Goal: Communication & Community: Answer question/provide support

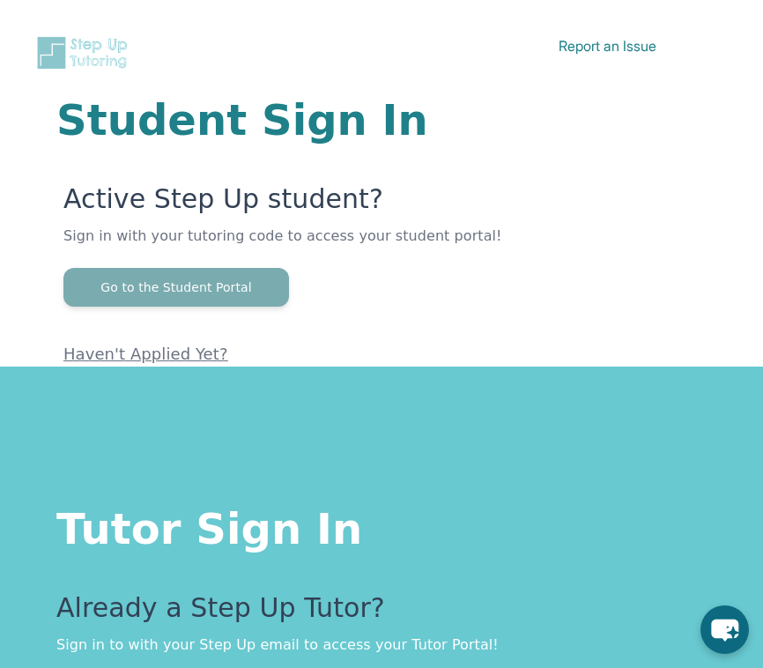
click at [211, 280] on button "Go to the Student Portal" at bounding box center [176, 287] width 226 height 39
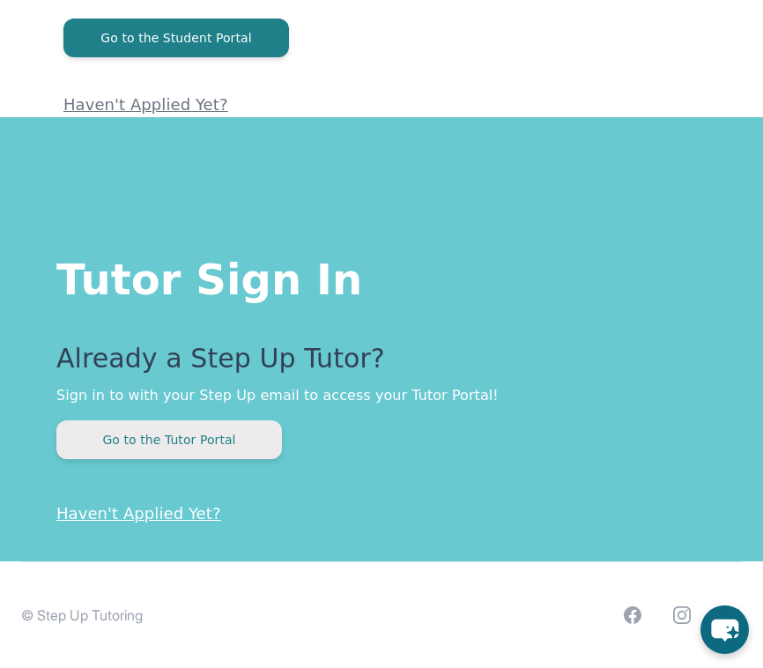
click at [203, 445] on button "Go to the Tutor Portal" at bounding box center [169, 439] width 226 height 39
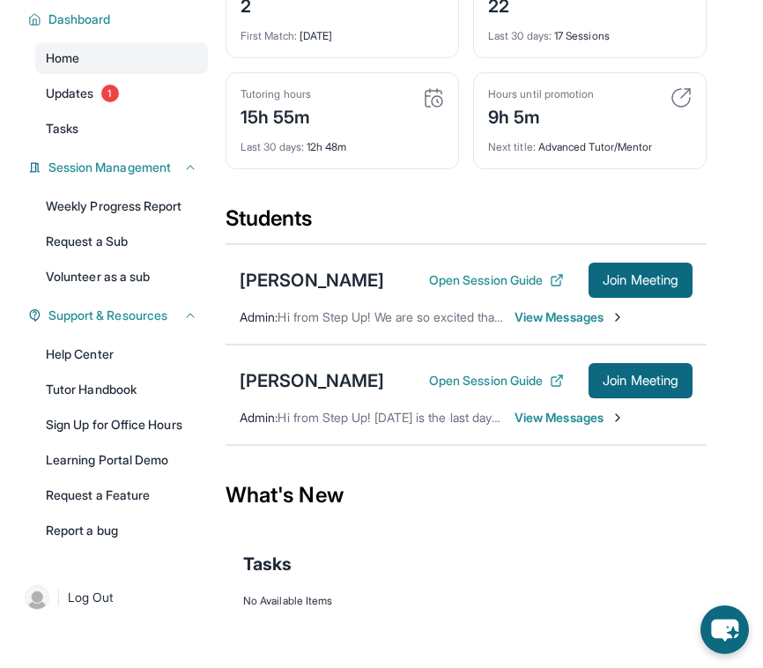
scroll to position [249, 0]
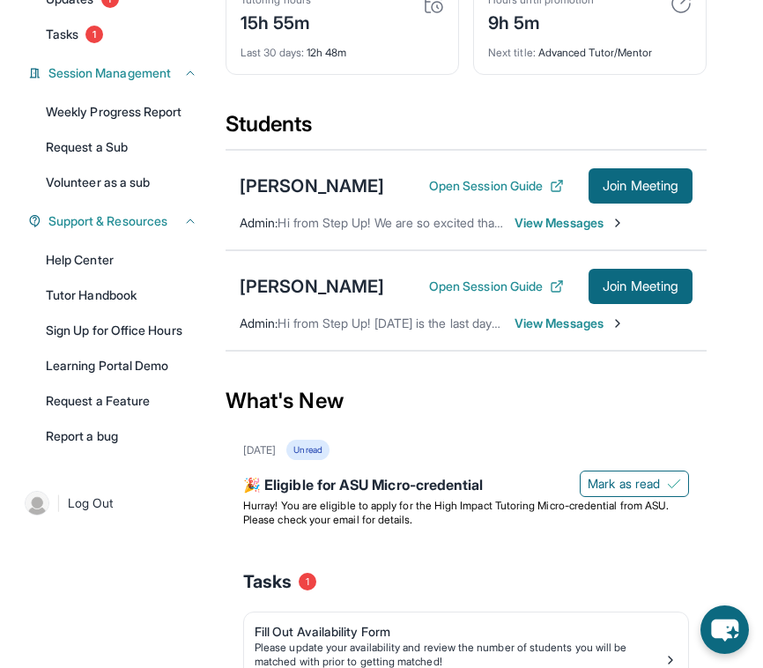
click at [542, 232] on span "View Messages" at bounding box center [570, 223] width 110 height 18
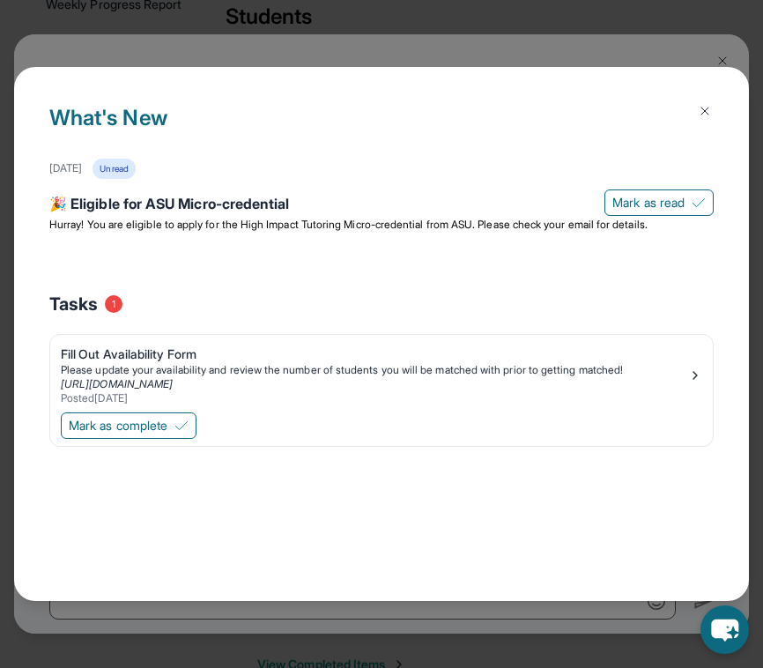
scroll to position [359, 0]
click at [703, 115] on img at bounding box center [705, 111] width 14 height 14
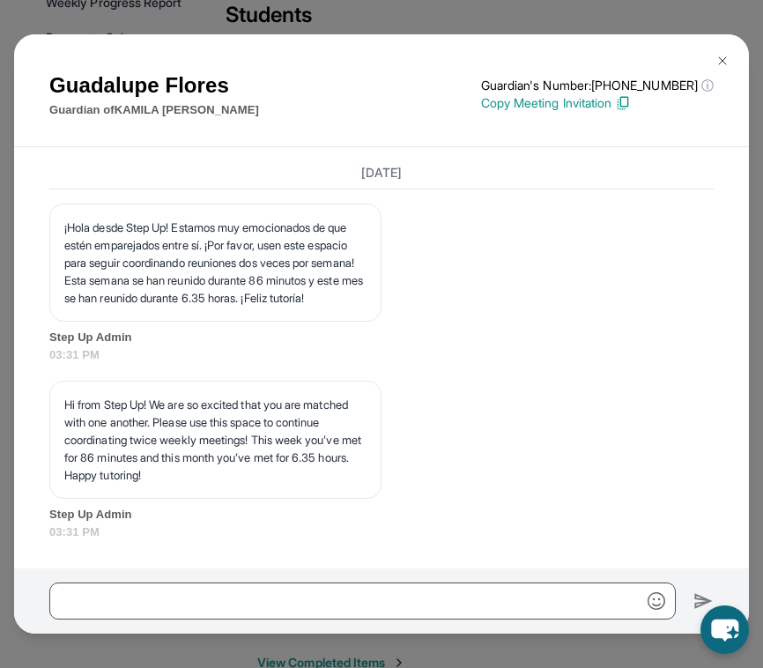
click at [722, 33] on div "[PERSON_NAME] Guardian of [PERSON_NAME] Guardian's Number: [PHONE_NUMBER] ⓘ Thi…" at bounding box center [381, 334] width 763 height 668
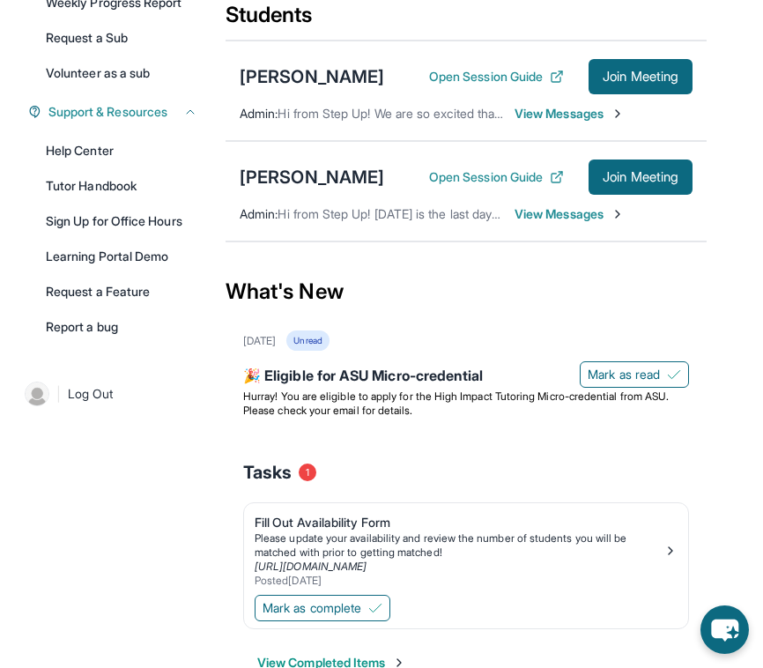
click at [515, 189] on div "Open Session Guide Join Meeting" at bounding box center [561, 177] width 264 height 35
click at [509, 195] on div "Open Session Guide Join Meeting" at bounding box center [561, 177] width 264 height 35
click at [509, 186] on button "Open Session Guide" at bounding box center [496, 177] width 135 height 18
click at [561, 223] on span "View Messages" at bounding box center [570, 214] width 110 height 18
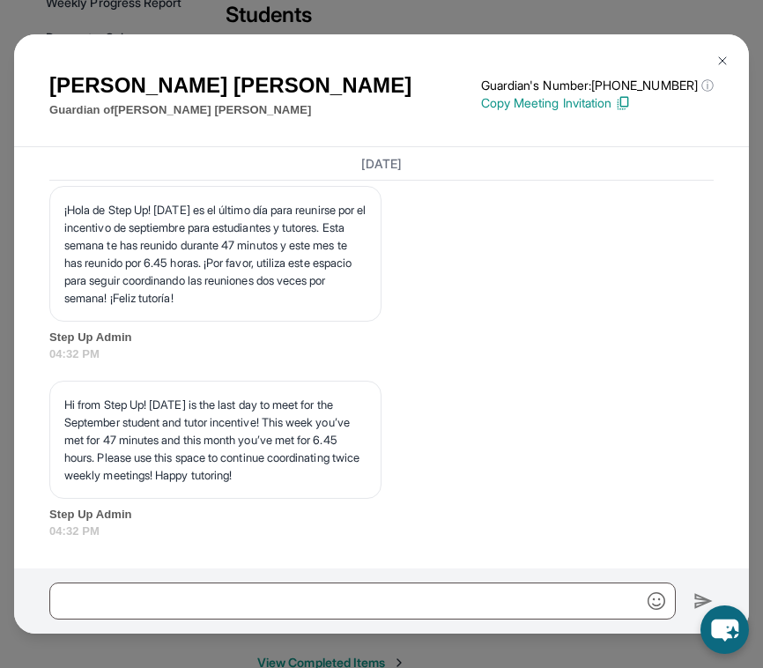
scroll to position [9981, 0]
drag, startPoint x: 497, startPoint y: 313, endPoint x: 375, endPoint y: 285, distance: 125.7
click at [375, 111] on div "[PERSON_NAME], soy [PERSON_NAME] de Step Up Tutoring, tenemos tutoria [DATE] de…" at bounding box center [381, 67] width 665 height 88
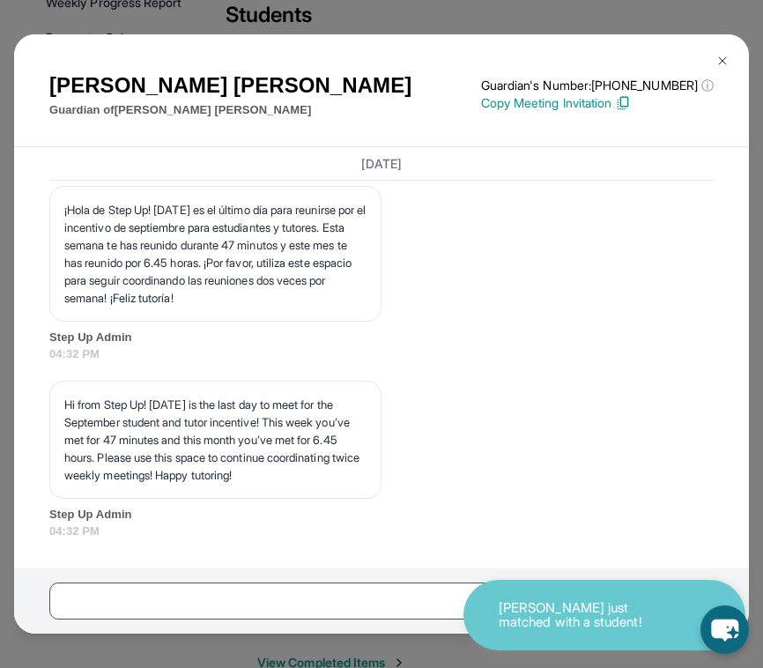
copy p "[PERSON_NAME], soy [PERSON_NAME] de Step Up Tutoring, tenemos tutoria [DATE] de…"
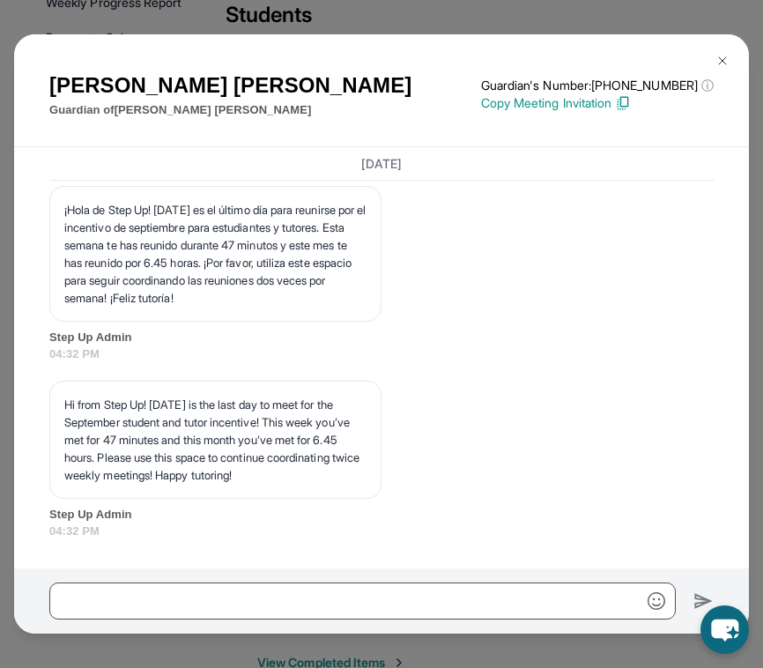
click at [164, 569] on div at bounding box center [381, 600] width 735 height 65
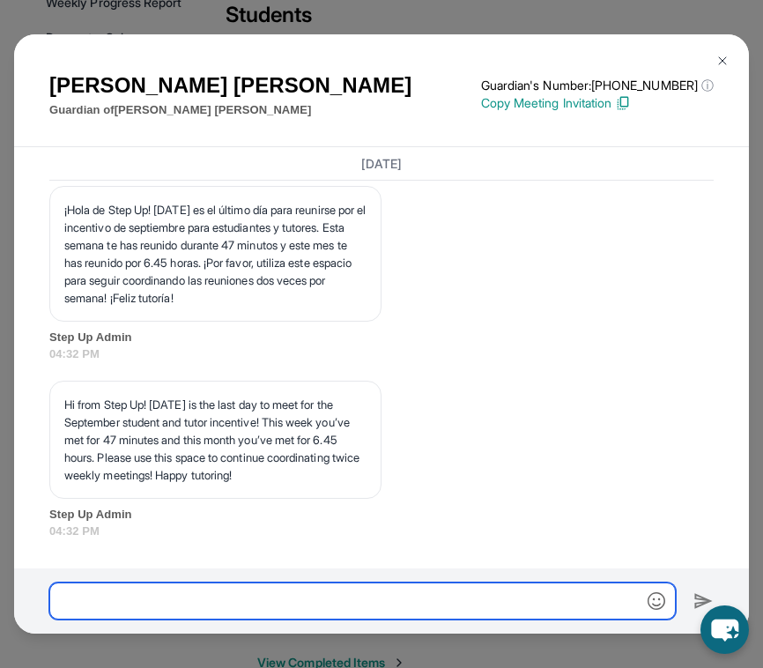
click at [168, 584] on input "text" at bounding box center [362, 601] width 627 height 37
paste input "**********"
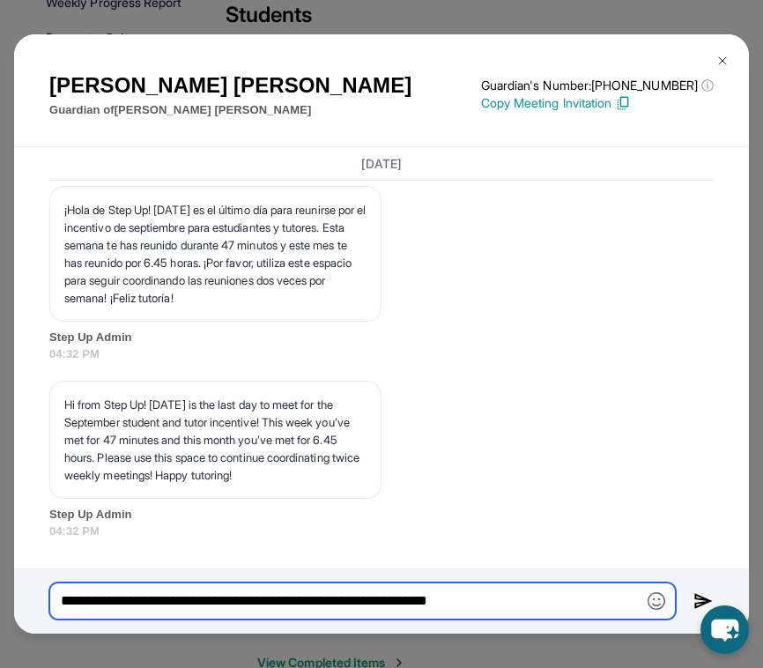
type input "**********"
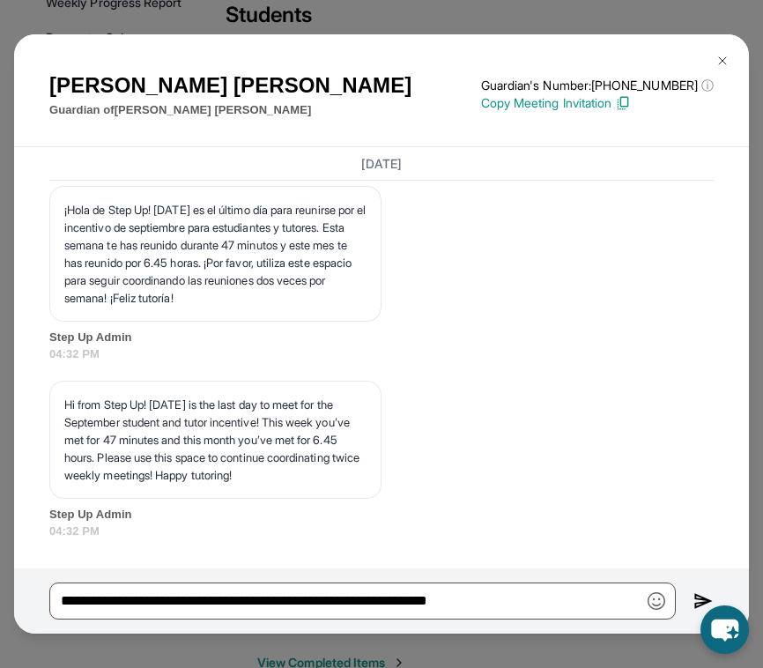
click at [701, 598] on img at bounding box center [704, 601] width 20 height 21
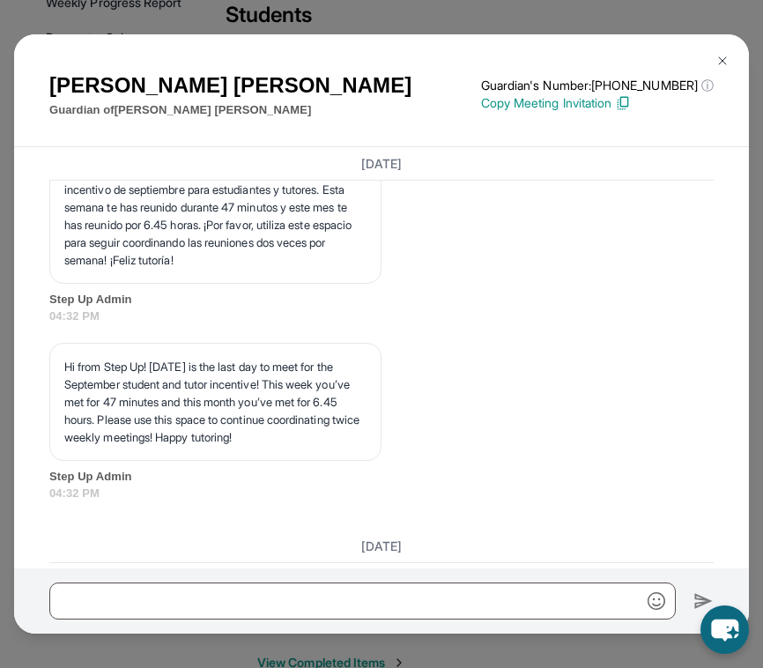
click at [717, 54] on img at bounding box center [723, 61] width 14 height 14
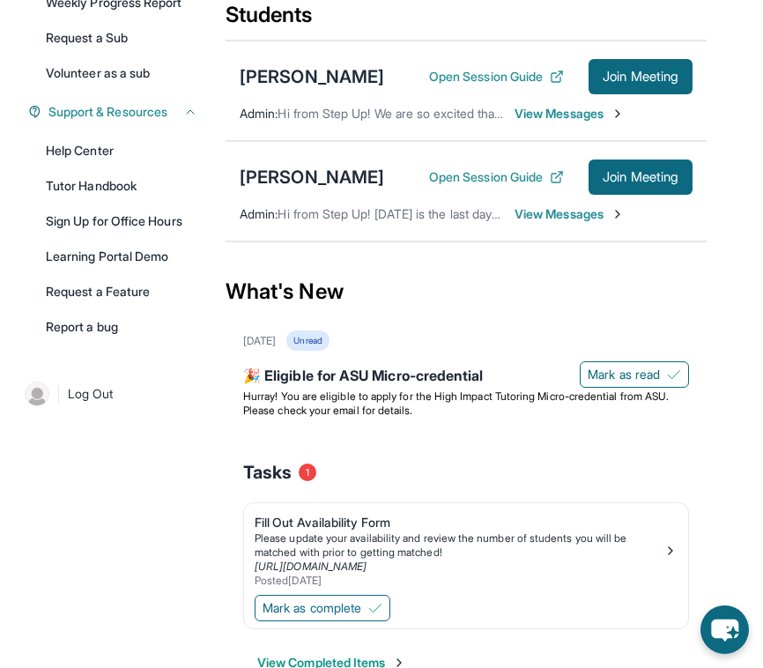
click at [545, 123] on span "View Messages" at bounding box center [570, 114] width 110 height 18
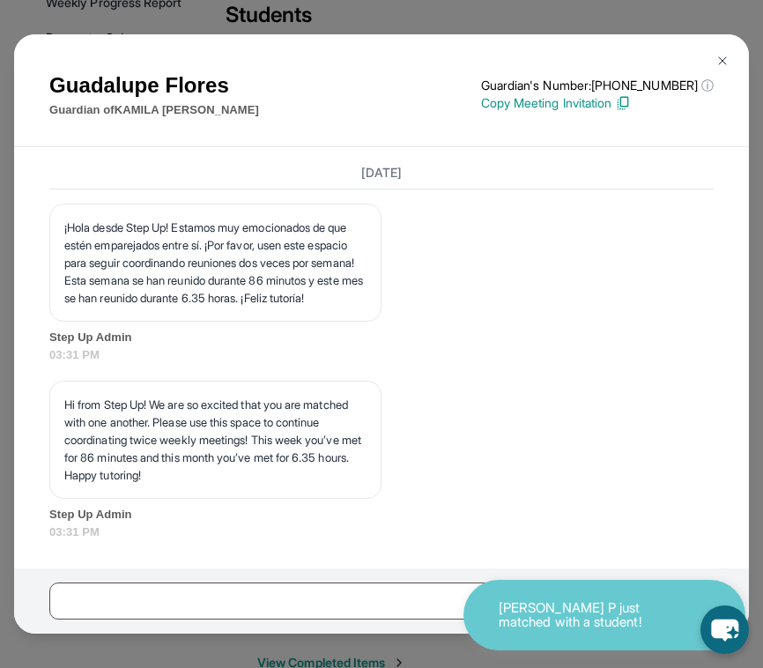
scroll to position [8940, 0]
drag, startPoint x: 492, startPoint y: 222, endPoint x: 374, endPoint y: 197, distance: 120.8
click at [374, 130] on div "[PERSON_NAME], soy [PERSON_NAME] de Step Up Tutoring, tenemos tutoria [DATE] de…" at bounding box center [381, 85] width 665 height 88
copy p "[PERSON_NAME], soy [PERSON_NAME] de Step Up Tutoring, tenemos tutoria [DATE] de…"
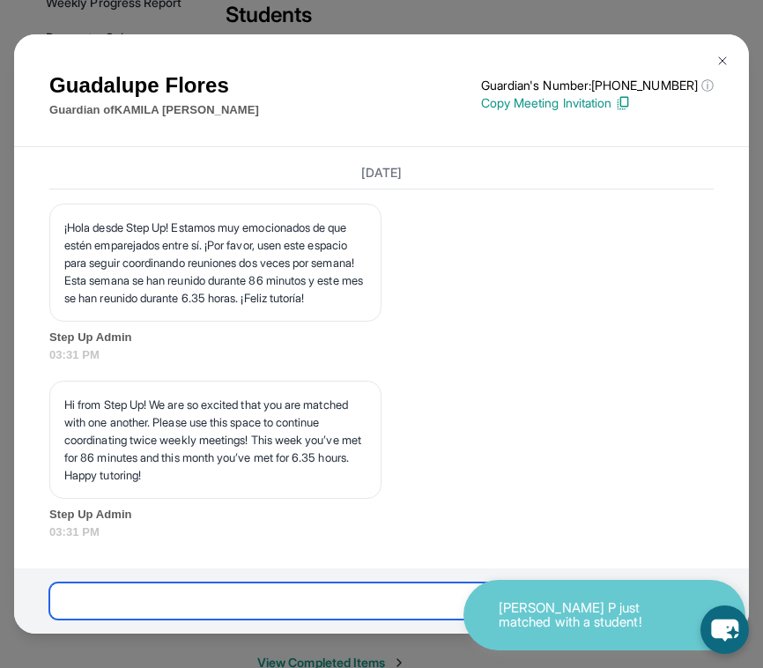
click at [111, 583] on input "text" at bounding box center [362, 601] width 627 height 37
paste input "**********"
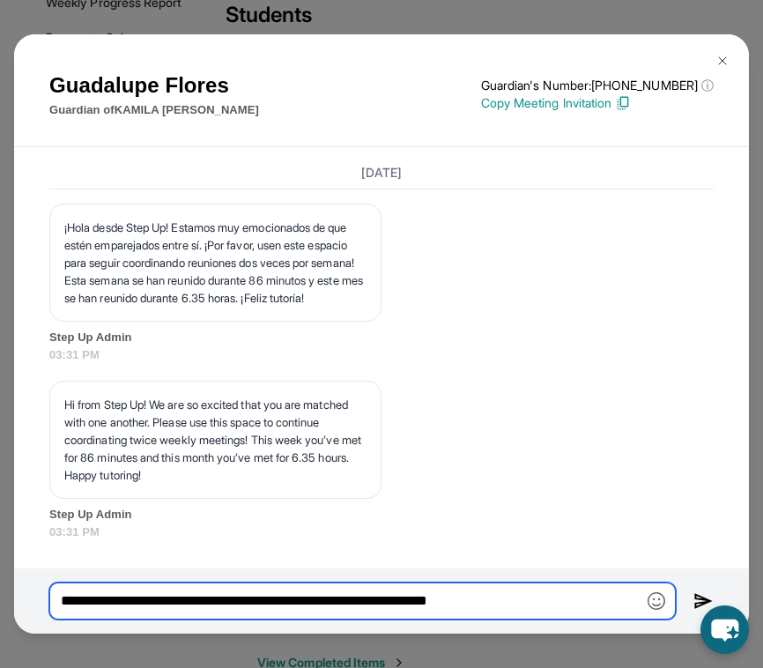
type input "**********"
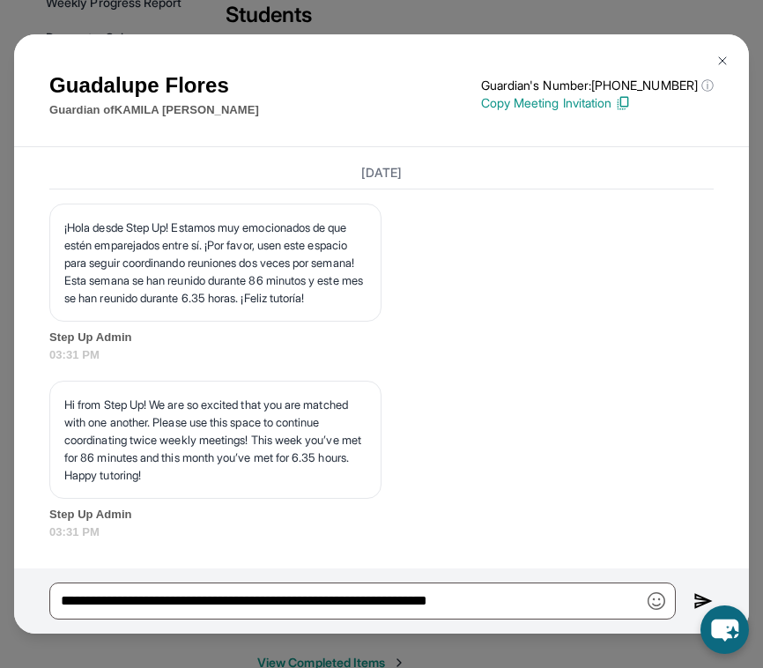
click at [694, 599] on img at bounding box center [704, 601] width 20 height 21
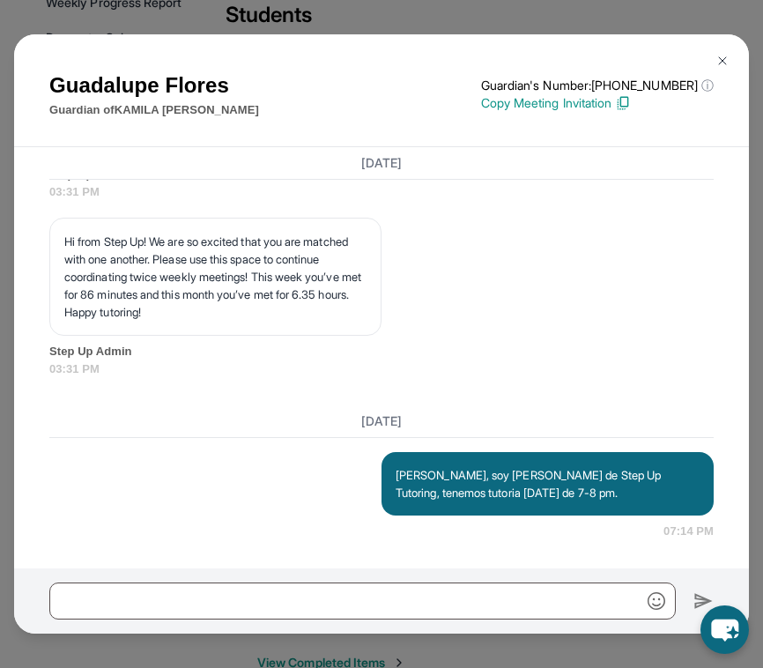
scroll to position [9259, 0]
click at [727, 51] on button at bounding box center [722, 60] width 35 height 35
